Goal: Book appointment/travel/reservation

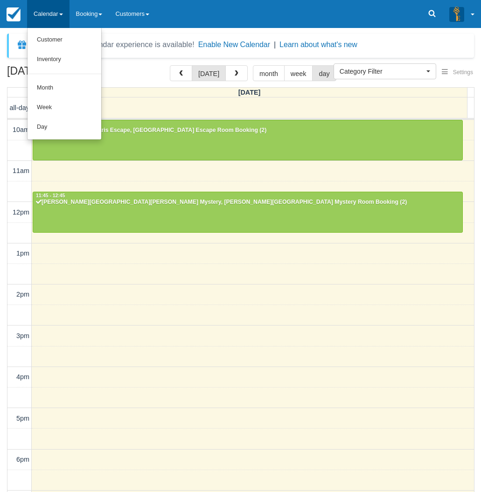
select select
click at [54, 124] on link "Day" at bounding box center [65, 128] width 74 height 20
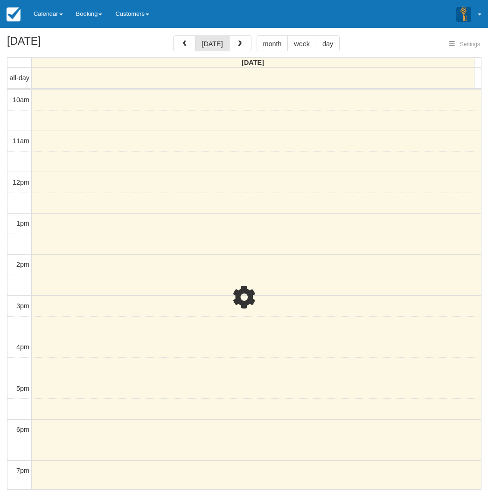
select select
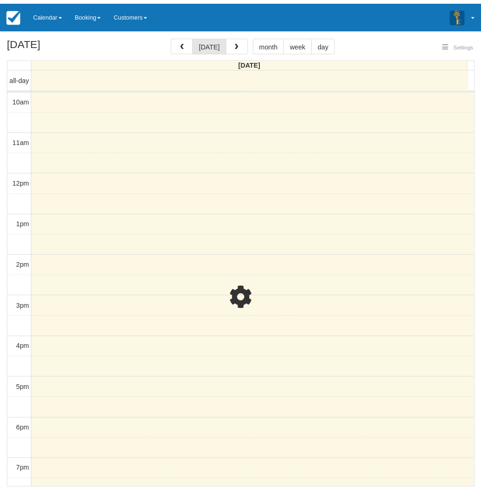
scroll to position [116, 0]
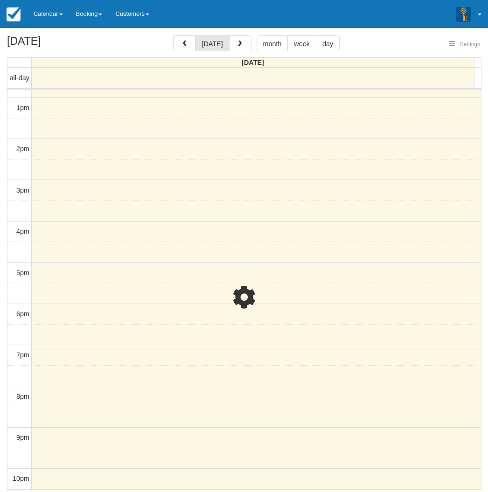
select select
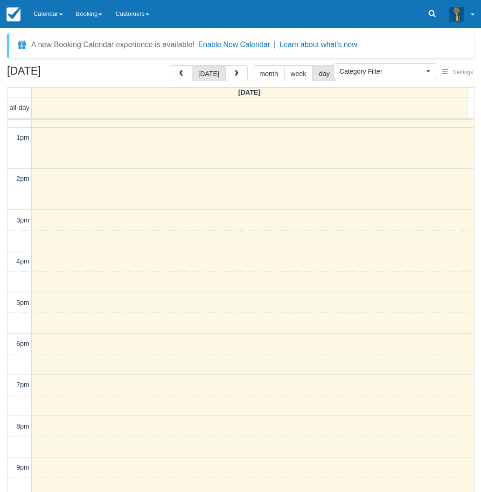
click at [229, 13] on div "Menu Calendar Customer Inventory Month Week Day Booking Notes New Booking Merch…" at bounding box center [240, 14] width 481 height 28
click at [88, 14] on link "Booking" at bounding box center [90, 14] width 40 height 28
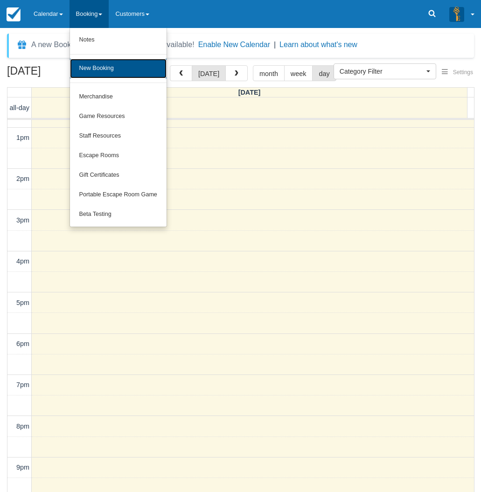
click at [96, 70] on link "New Booking" at bounding box center [118, 69] width 97 height 20
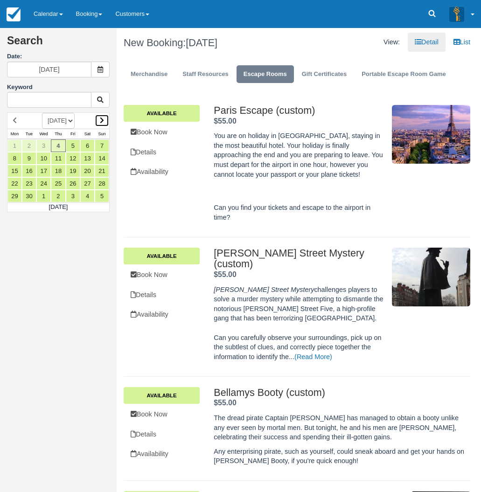
click at [102, 118] on icon at bounding box center [102, 120] width 4 height 7
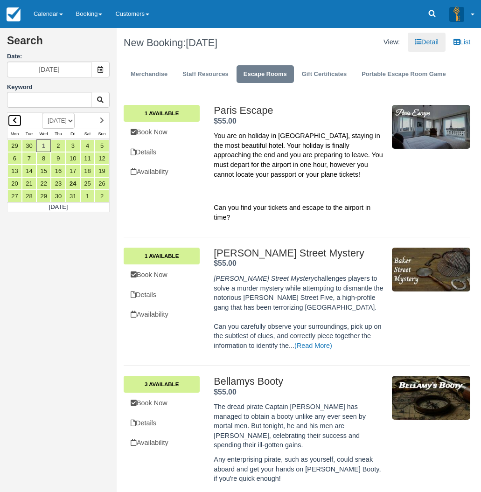
click at [14, 118] on icon at bounding box center [15, 120] width 4 height 7
click at [103, 156] on link "14" at bounding box center [102, 158] width 14 height 13
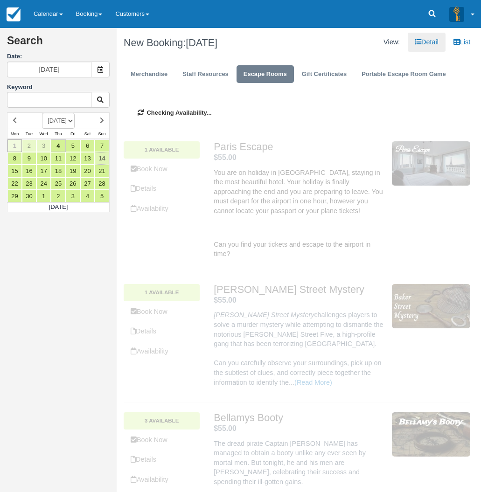
type input "14/09/2025"
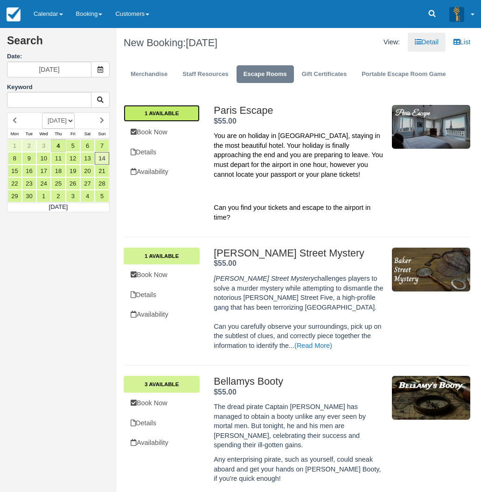
click at [169, 108] on link "1 Available" at bounding box center [162, 113] width 76 height 17
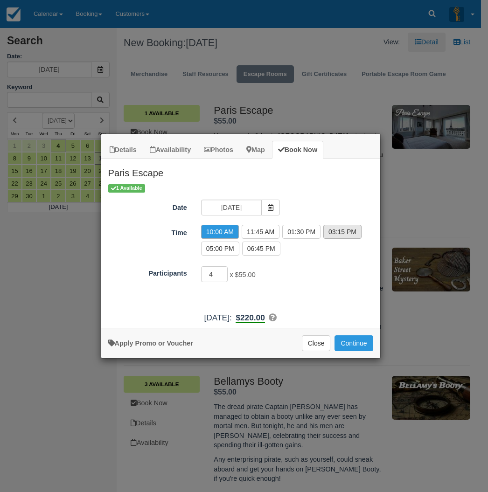
click at [339, 230] on label "03:15 PM" at bounding box center [342, 232] width 38 height 14
radio input "true"
type input "3"
click at [225, 275] on input "3" at bounding box center [214, 274] width 27 height 16
click at [357, 343] on button "Continue" at bounding box center [353, 343] width 38 height 16
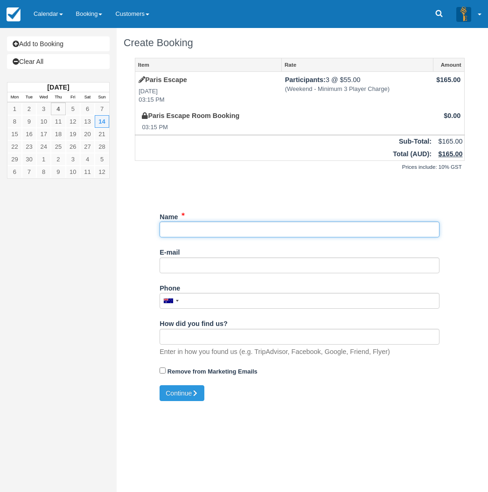
click at [178, 231] on input "Name" at bounding box center [300, 230] width 280 height 16
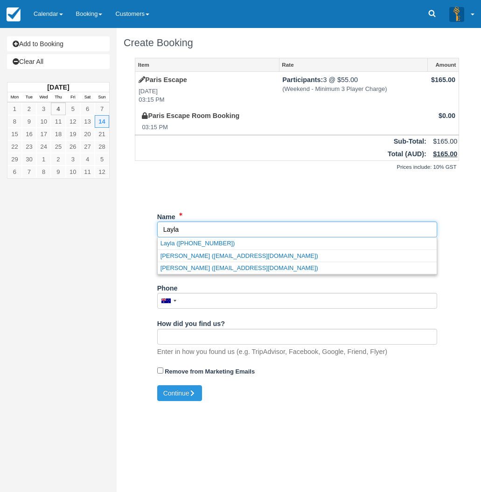
click at [173, 230] on input "Name" at bounding box center [297, 230] width 280 height 16
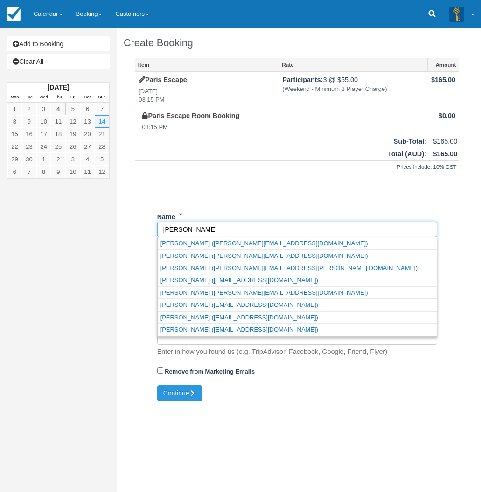
type input "Leila"
click at [295, 190] on div "Unsaved Changes" at bounding box center [297, 188] width 324 height 22
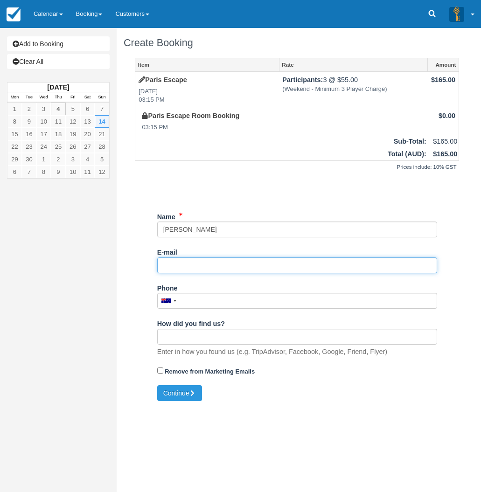
click at [200, 267] on input "E-mail" at bounding box center [297, 266] width 280 height 16
type input "msleilarachidi@gmail.com"
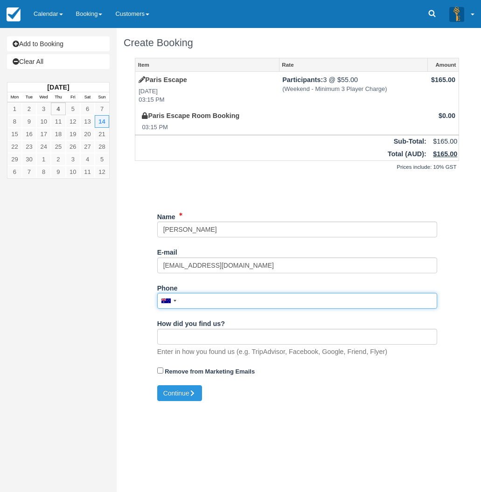
click at [189, 299] on input "Phone" at bounding box center [297, 301] width 280 height 16
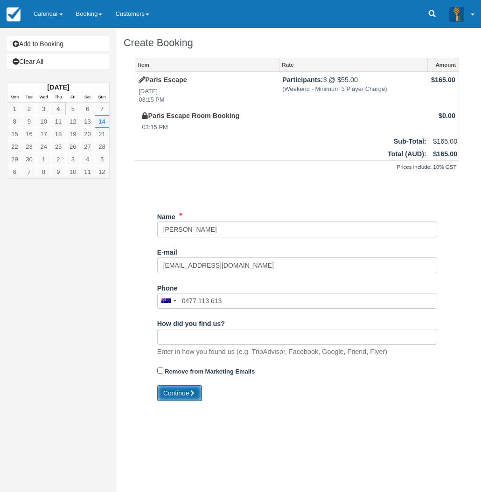
click at [192, 392] on icon "submit" at bounding box center [192, 393] width 7 height 7
type input "+61477113613"
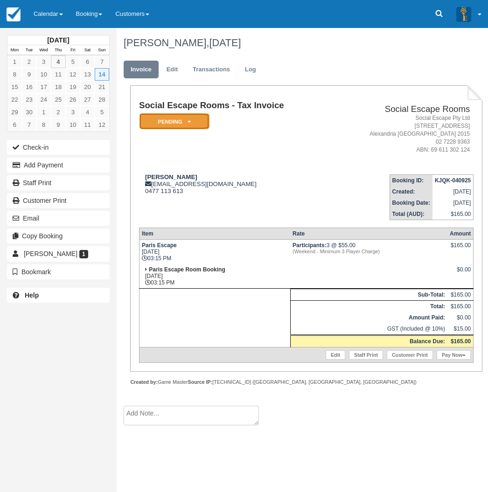
click at [197, 124] on em "Pending" at bounding box center [174, 121] width 70 height 16
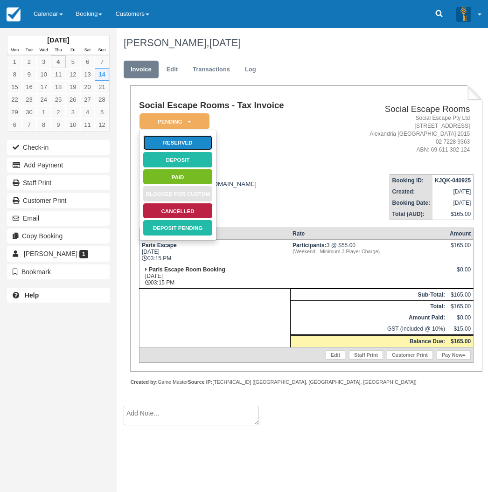
click at [197, 140] on link "Reserved" at bounding box center [178, 143] width 70 height 16
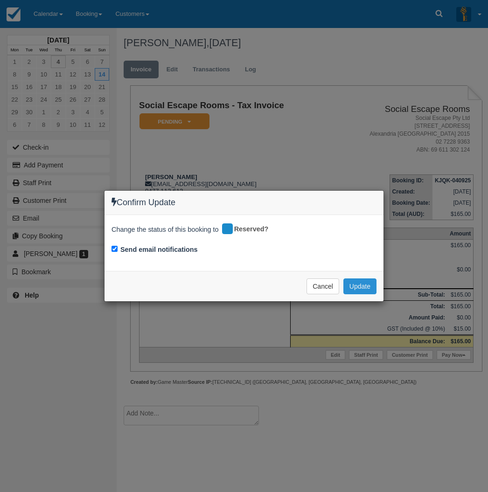
click at [367, 283] on button "Update" at bounding box center [359, 287] width 33 height 16
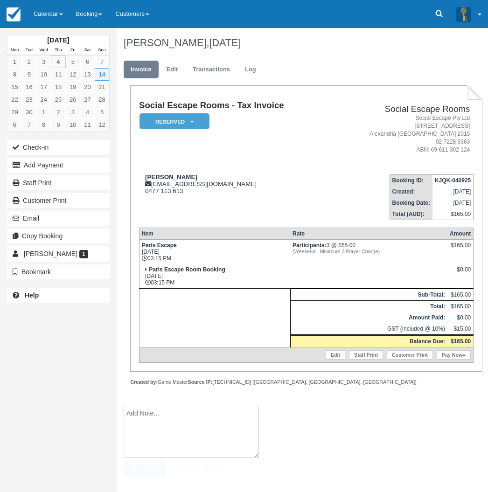
click at [162, 417] on textarea at bounding box center [191, 432] width 135 height 52
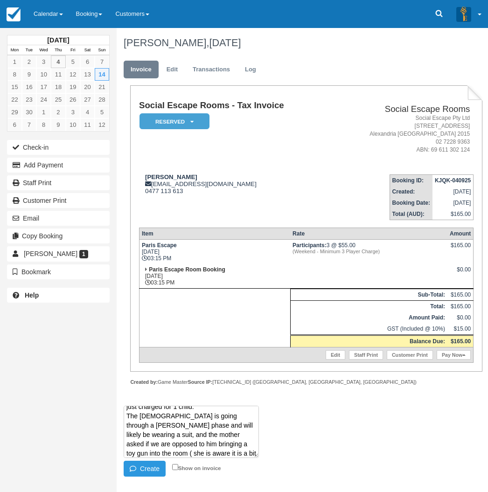
scroll to position [44, 0]
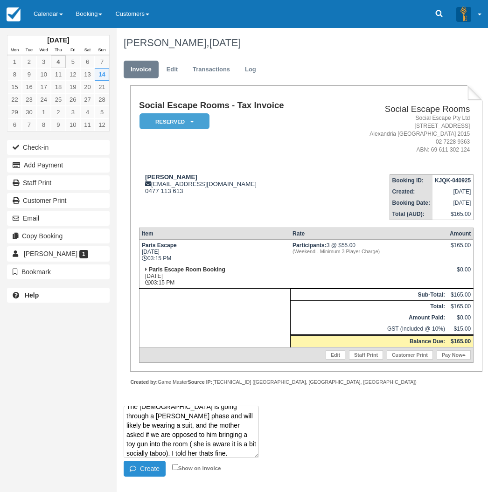
type textarea "Family of 5, but one is a small baby that will be carried in a harness and the …"
click at [147, 467] on button "Create" at bounding box center [145, 469] width 42 height 16
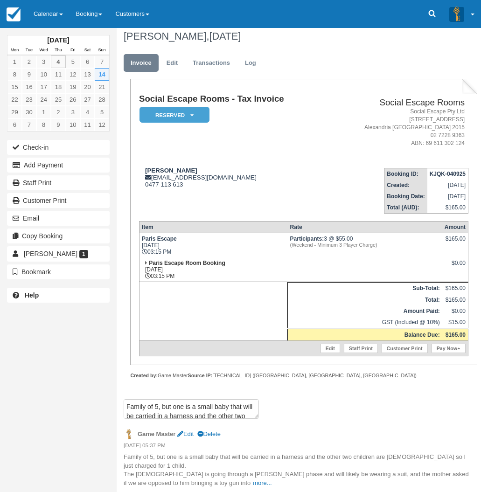
scroll to position [8, 0]
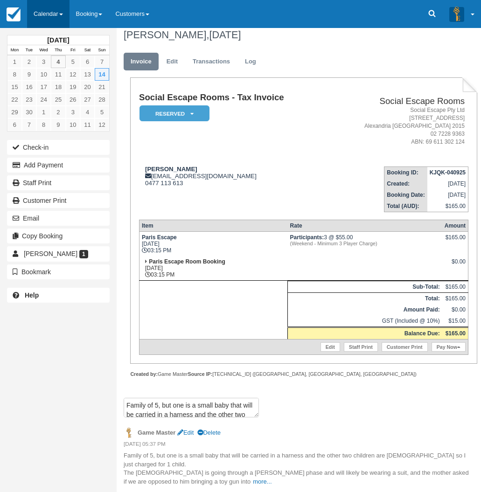
click at [55, 12] on link "Calendar" at bounding box center [48, 14] width 42 height 28
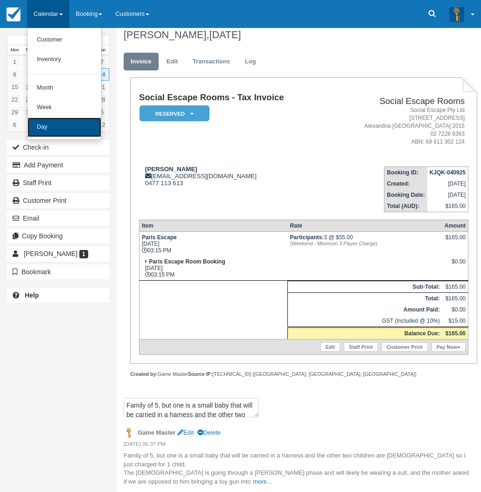
click at [56, 126] on link "Day" at bounding box center [65, 128] width 74 height 20
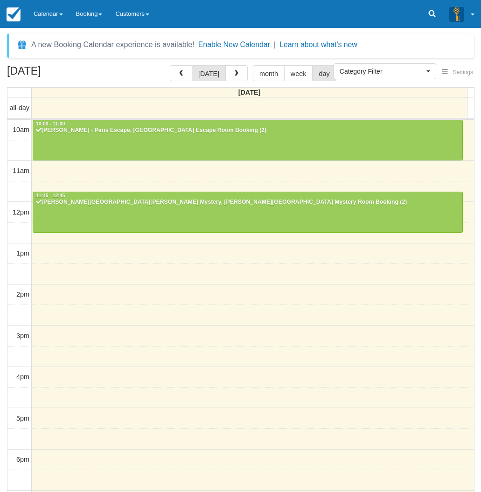
select select
